Goal: Task Accomplishment & Management: Complete application form

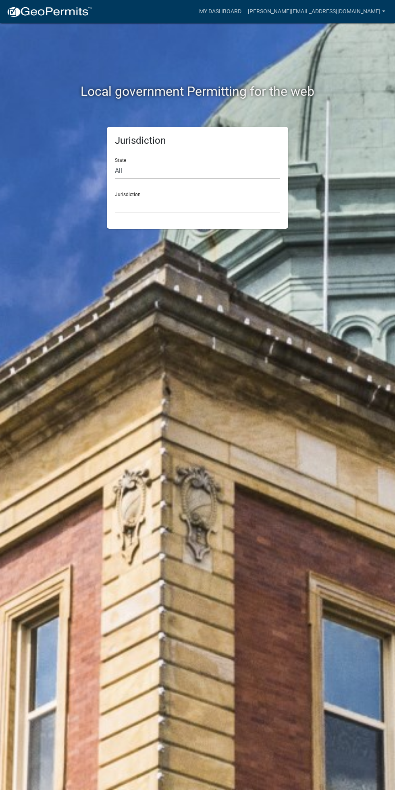
click at [162, 175] on select "All [US_STATE] [US_STATE] [US_STATE] [US_STATE] [US_STATE] [US_STATE] [US_STATE…" at bounding box center [197, 171] width 165 height 17
select select "[US_STATE]"
click at [115, 163] on select "All [US_STATE] [US_STATE] [US_STATE] [US_STATE] [US_STATE] [US_STATE] [US_STATE…" at bounding box center [197, 171] width 165 height 17
click at [160, 205] on select "[GEOGRAPHIC_DATA], [US_STATE] [GEOGRAPHIC_DATA], [US_STATE] [GEOGRAPHIC_DATA], …" at bounding box center [197, 205] width 165 height 17
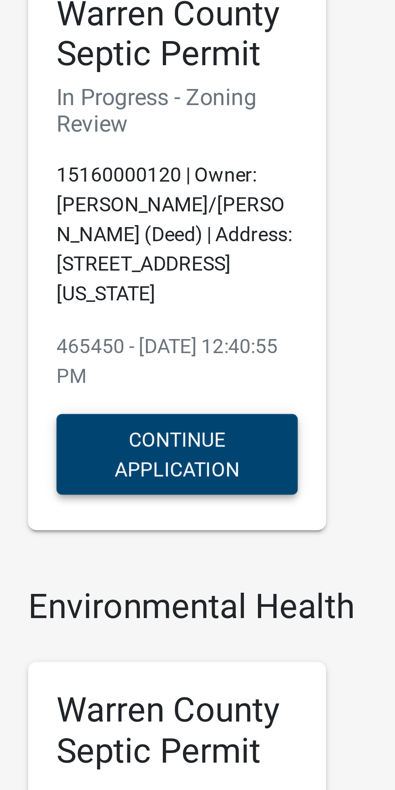
click at [99, 228] on button "Continue Application" at bounding box center [100, 225] width 68 height 23
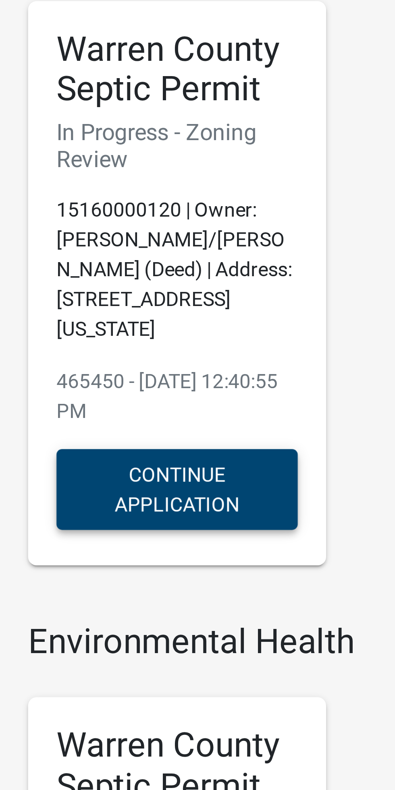
click at [90, 228] on button "Continue Application" at bounding box center [100, 225] width 68 height 23
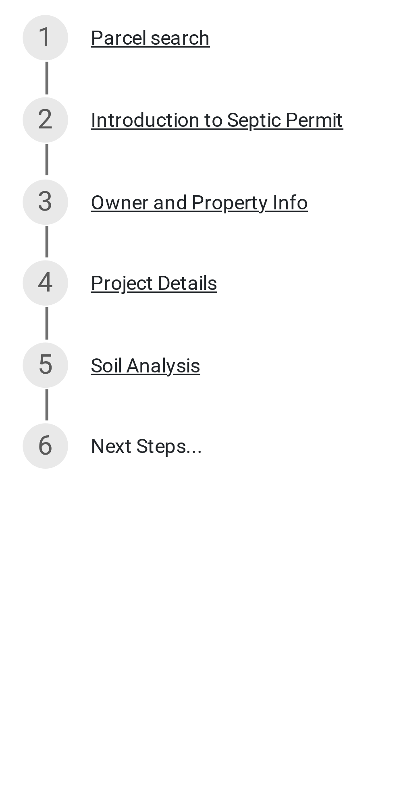
click at [31, 268] on link "6 Next Steps..." at bounding box center [72, 267] width 145 height 23
